Goal: Navigation & Orientation: Find specific page/section

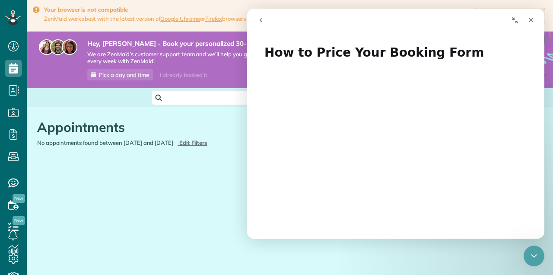
scroll to position [4, 4]
click at [135, 240] on main "Your browser is not compatible ZenMaid works best with the latest version of Go…" at bounding box center [290, 137] width 526 height 275
click at [528, 15] on div "Close" at bounding box center [531, 20] width 16 height 16
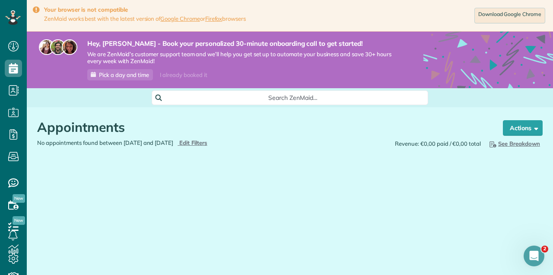
scroll to position [0, 0]
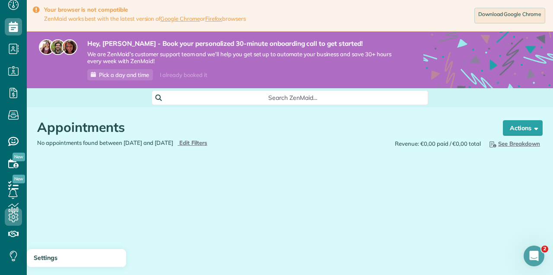
click at [9, 217] on icon at bounding box center [13, 216] width 17 height 17
